Goal: Find specific page/section: Find specific page/section

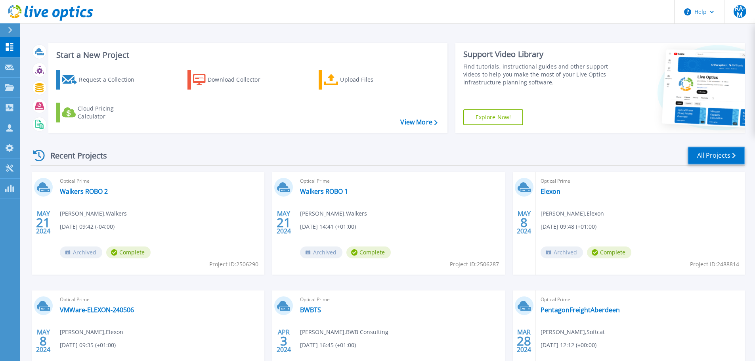
click at [700, 148] on link "All Projects" at bounding box center [715, 156] width 57 height 18
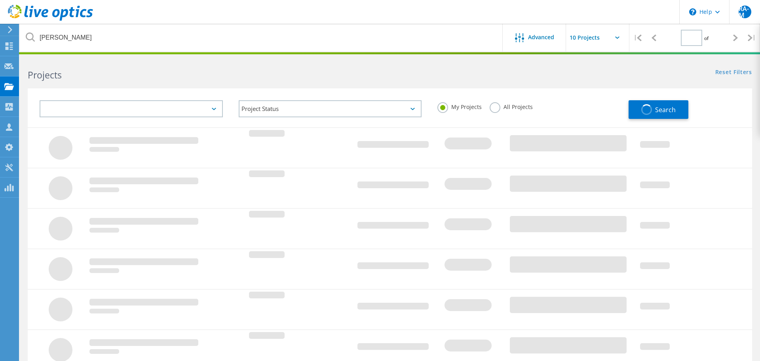
type input "1"
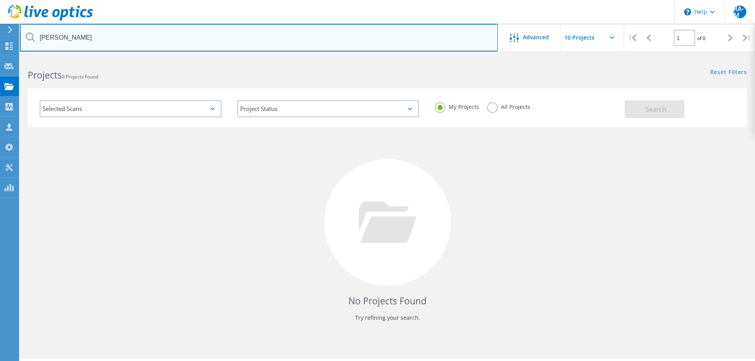
click at [257, 25] on input "[PERSON_NAME]" at bounding box center [259, 38] width 478 height 28
click at [245, 36] on input "[PERSON_NAME]" at bounding box center [259, 38] width 478 height 28
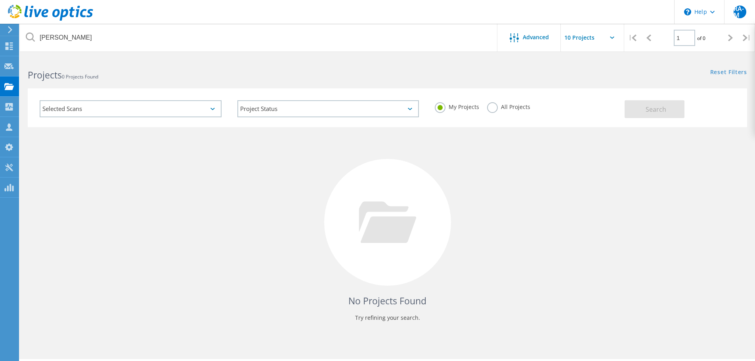
click at [488, 108] on label "All Projects" at bounding box center [508, 106] width 43 height 8
click at [0, 0] on input "All Projects" at bounding box center [0, 0] width 0 height 0
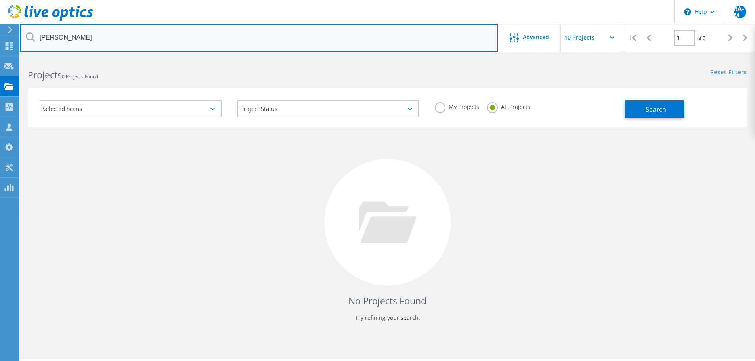
click at [195, 39] on input "[PERSON_NAME]" at bounding box center [259, 38] width 478 height 28
paste input "901377"
type input "901377"
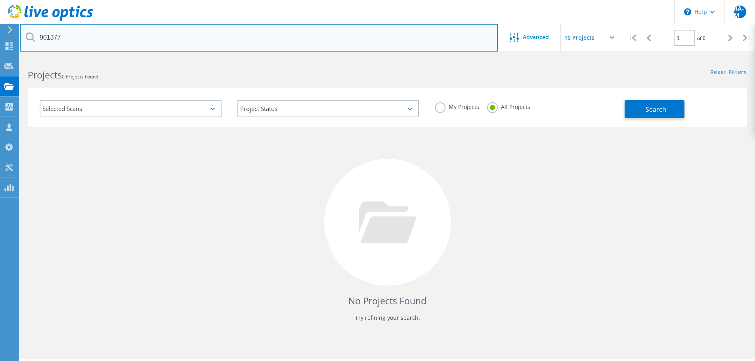
click at [188, 42] on input "901377" at bounding box center [259, 38] width 478 height 28
type input "ridge"
